Goal: Find specific page/section: Find specific page/section

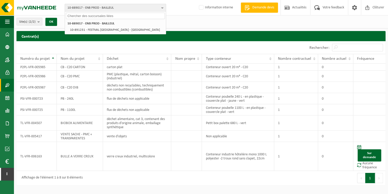
click at [102, 15] on input "text" at bounding box center [115, 16] width 99 height 6
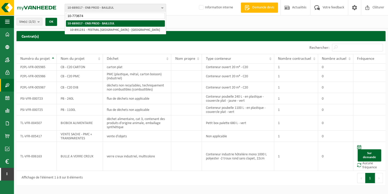
type input "10-773674"
click at [102, 23] on strong "10-889017 - ENB PROD - BAILLEUL" at bounding box center [90, 23] width 47 height 3
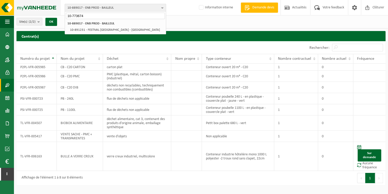
drag, startPoint x: 90, startPoint y: 14, endPoint x: 49, endPoint y: 14, distance: 40.9
click at [49, 14] on div "10-889017 - ENB PROD - BAILLEUL 10-773674 10-889017 - ENB PROD - BAILLEUL 10-89…" at bounding box center [194, 7] width 388 height 15
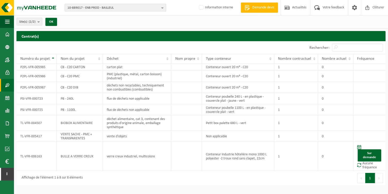
click at [107, 7] on span "10-889017 - ENB PROD - BAILLEUL" at bounding box center [113, 8] width 92 height 8
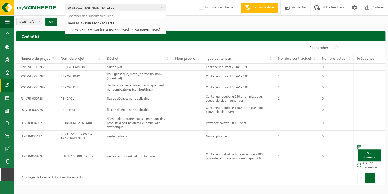
click at [90, 14] on input "text" at bounding box center [115, 16] width 99 height 6
type input "V"
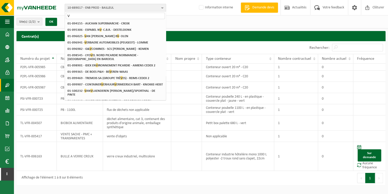
click at [85, 17] on input "V" at bounding box center [115, 16] width 99 height 6
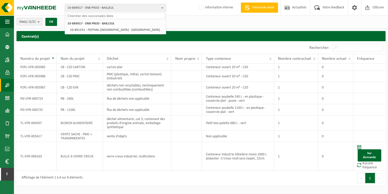
paste input "10-773674"
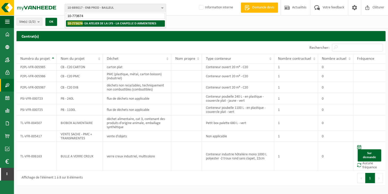
type input "10-773674"
click at [110, 22] on strong "10-773674 - EA ATELIER DE LA LYS - LA CHAPELLE D ARMENTIERES" at bounding box center [111, 23] width 89 height 4
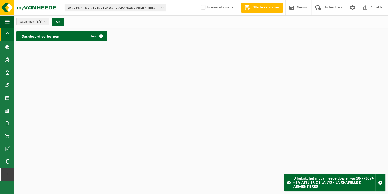
click at [105, 7] on span "10-773674 - EA ATELIER DE LA LYS - LA CHAPELLE D ARMENTIERES" at bounding box center [113, 8] width 92 height 8
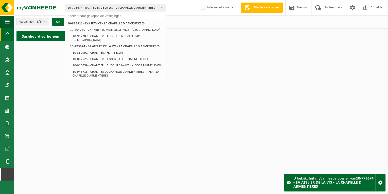
click at [102, 16] on input "text" at bounding box center [115, 16] width 99 height 6
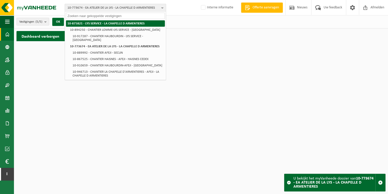
paste input "01-088062"
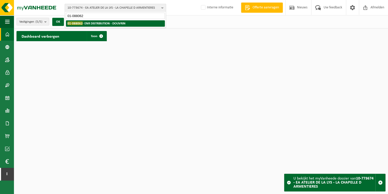
type input "01-088062"
click at [97, 24] on strong "01-088062 - ENR DISTRIBUTION - DOUVRIN" at bounding box center [96, 23] width 58 height 4
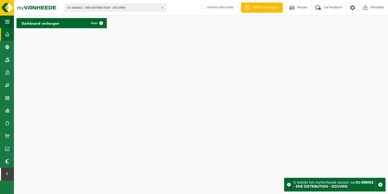
click at [122, 10] on span "01-088062 - ENR DISTRIBUTION - DOUVRIN" at bounding box center [113, 8] width 92 height 8
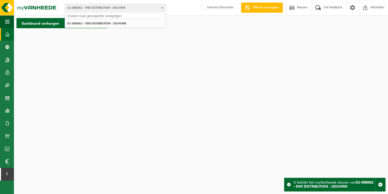
click at [112, 14] on input "text" at bounding box center [115, 16] width 99 height 6
paste input "10-744614"
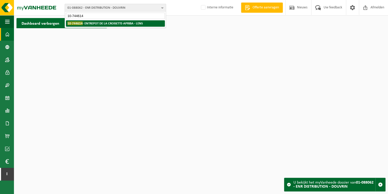
type input "10-744614"
click at [109, 23] on strong "10-744614 - ENTREPOT DE LA CROISETTE-APRIBA - LENS" at bounding box center [104, 23] width 75 height 4
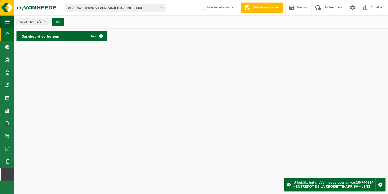
click at [106, 5] on span "10-744614 - ENTREPOT DE LA CROISETTE-APRIBA - LENS" at bounding box center [113, 8] width 92 height 8
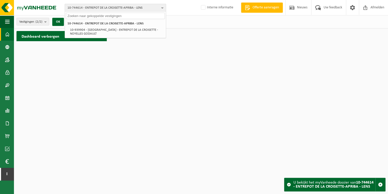
click at [100, 14] on input "text" at bounding box center [115, 16] width 99 height 6
paste input "01-057564"
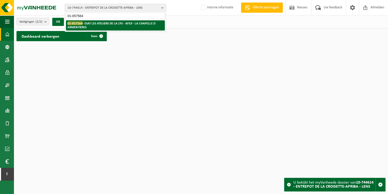
type input "01-057564"
click at [91, 23] on strong "01-057564 - ESAT LES ATELIERS DE LA LYS - AFEJI - LA CHAPELLE D ARMENTIERES" at bounding box center [111, 25] width 88 height 8
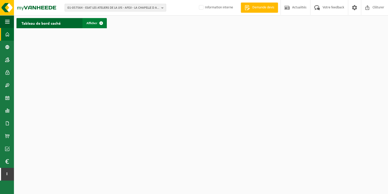
click at [96, 24] on span at bounding box center [101, 23] width 10 height 10
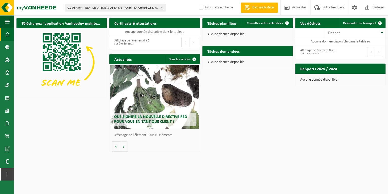
click at [98, 7] on span "01-057564 - ESAT LES ATELIERS DE LA LYS - AFEJI - LA CHAPELLE D ARMENTIERES" at bounding box center [113, 8] width 92 height 8
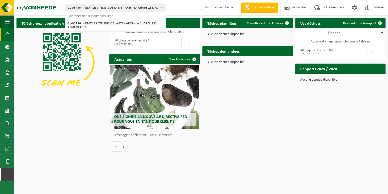
click at [98, 13] on input "text" at bounding box center [115, 16] width 99 height 6
paste input "10-881393"
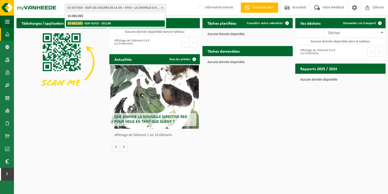
type input "10-881393"
click at [91, 23] on strong "10-881393 - GGP AUTO - SECLIN" at bounding box center [88, 23] width 43 height 4
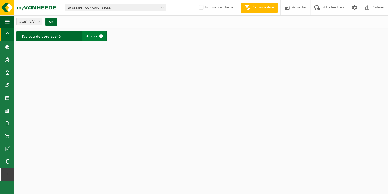
click at [93, 32] on link "Afficher" at bounding box center [94, 36] width 24 height 10
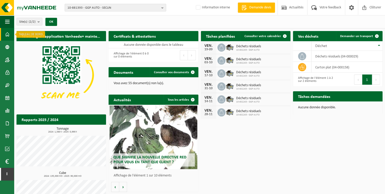
click at [8, 33] on span at bounding box center [7, 34] width 5 height 13
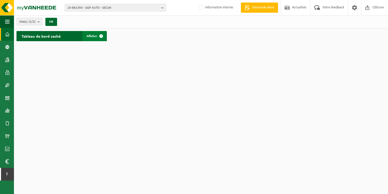
click at [93, 37] on span "Afficher" at bounding box center [92, 36] width 11 height 3
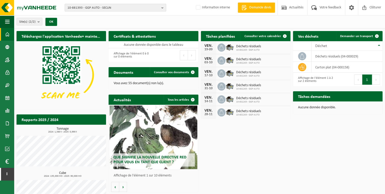
click at [107, 9] on span "10-881393 - GGP AUTO - SECLIN" at bounding box center [113, 8] width 92 height 8
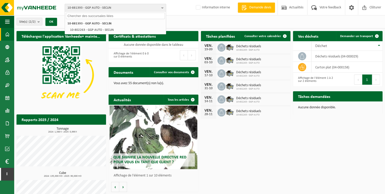
click at [103, 13] on input "text" at bounding box center [115, 16] width 99 height 6
paste input "10-762463"
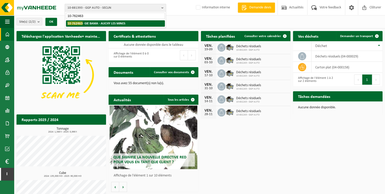
type input "10-762463"
click at [94, 23] on strong "10-762463 - GIE BAMA - AUCHY LES MINES" at bounding box center [96, 23] width 58 height 4
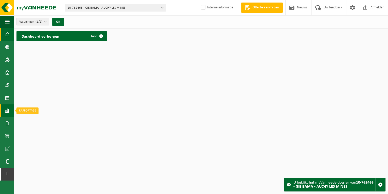
click at [8, 108] on span at bounding box center [7, 110] width 5 height 13
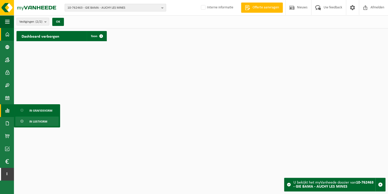
click at [43, 121] on span "In lijstvorm" at bounding box center [38, 121] width 18 height 10
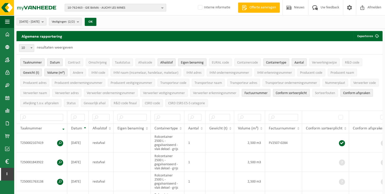
click at [93, 9] on span "10-762463 - GIE BAMA - AUCHY LES MINES" at bounding box center [113, 8] width 92 height 8
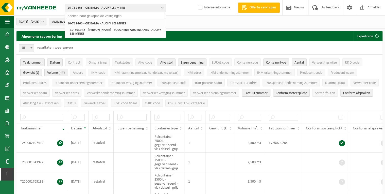
click at [95, 16] on input "text" at bounding box center [115, 16] width 99 height 6
paste input "10-724750"
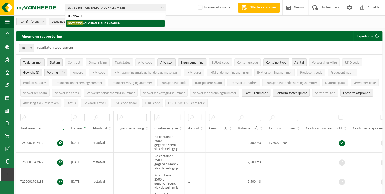
type input "10-724750"
click at [107, 23] on strong "10-724750 - GLORIAN FLEURS - BARLIN" at bounding box center [93, 23] width 53 height 4
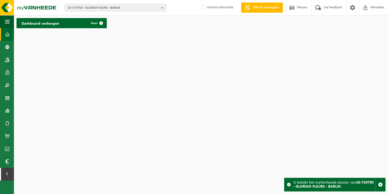
click at [93, 9] on span "10-724750 - GLORIAN FLEURS - BARLIN" at bounding box center [113, 8] width 92 height 8
click at [91, 17] on input "text" at bounding box center [115, 16] width 99 height 6
paste input "10-893583"
type input "10-893583"
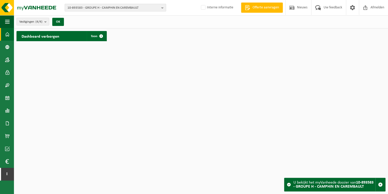
click at [112, 76] on html "10-893583 - GROUPE H - CAMPHIN EN CAREMBAULT 10-893583 - GROUPE H - CAMPHIN EN …" at bounding box center [194, 97] width 388 height 194
click at [382, 184] on span "button" at bounding box center [380, 184] width 5 height 5
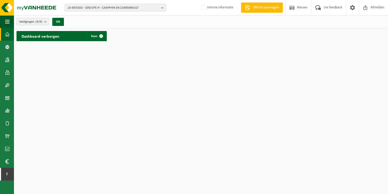
click at [102, 7] on span "10-893583 - GROUPE H - CAMPHIN EN CAREMBAULT" at bounding box center [113, 8] width 92 height 8
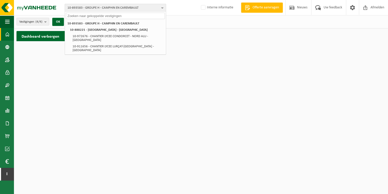
click at [112, 16] on input "text" at bounding box center [115, 16] width 99 height 6
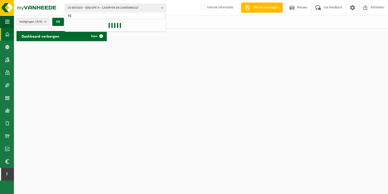
type input "T"
type input "LES TERRES NOIRES"
click at [111, 23] on strong "LES TERRES NOIRES" at bounding box center [111, 23] width 26 height 3
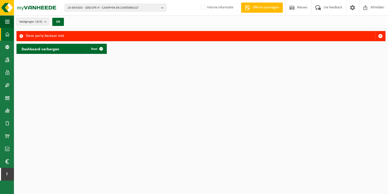
click at [148, 7] on span "10-893583 - GROUPE H - CAMPHIN EN CAREMBAULT" at bounding box center [113, 8] width 92 height 8
type input "L"
click at [136, 44] on div "Dashboard verborgen Toon" at bounding box center [201, 48] width 372 height 15
drag, startPoint x: 125, startPoint y: 115, endPoint x: 116, endPoint y: 72, distance: 44.0
click at [124, 115] on html "10-893583 - GROUPE H - CAMPHIN EN CAREMBAULT 10-893583 - GROUPE H - CAMPHIN EN …" at bounding box center [194, 97] width 388 height 194
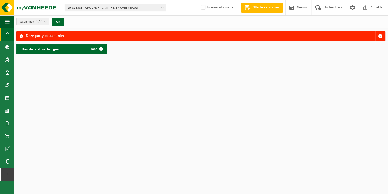
click at [140, 7] on span "10-893583 - GROUPE H - CAMPHIN EN CAREMBAULT" at bounding box center [113, 8] width 92 height 8
click at [89, 10] on span "10-893583 - GROUPE H - CAMPHIN EN CAREMBAULT" at bounding box center [113, 8] width 92 height 8
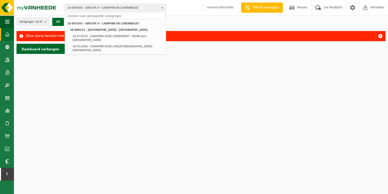
click at [90, 15] on input "text" at bounding box center [115, 16] width 99 height 6
paste input "01-066014"
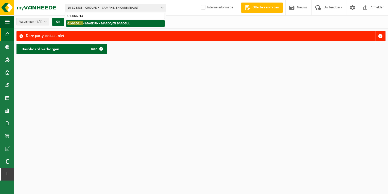
type input "01-066014"
click at [101, 24] on strong "01-066014 - IMAGE FIX - MARCQ EN BAROEUL" at bounding box center [98, 23] width 62 height 4
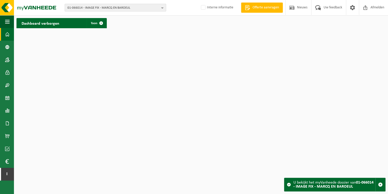
click at [117, 7] on span "01-066014 - IMAGE FIX - MARCQ EN BAROEUL" at bounding box center [113, 8] width 92 height 8
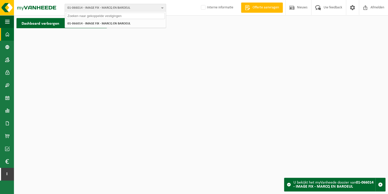
click at [116, 15] on input "text" at bounding box center [115, 16] width 99 height 6
paste input "10-759750"
click at [97, 14] on input "10-759750" at bounding box center [115, 16] width 99 height 6
type input "10-759750"
